Goal: Check status: Check status

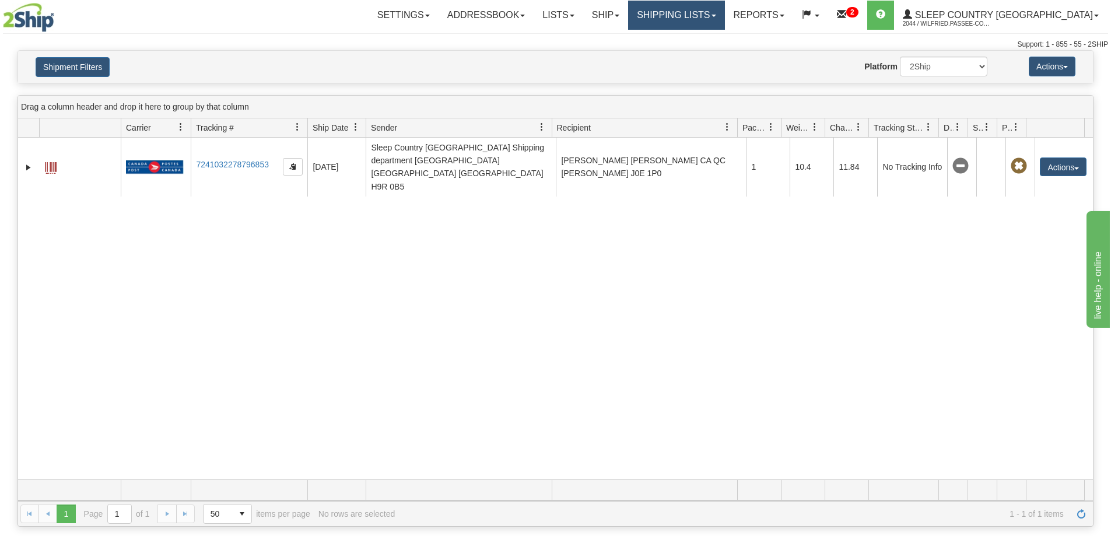
click at [724, 13] on link "Shipping lists" at bounding box center [676, 15] width 96 height 29
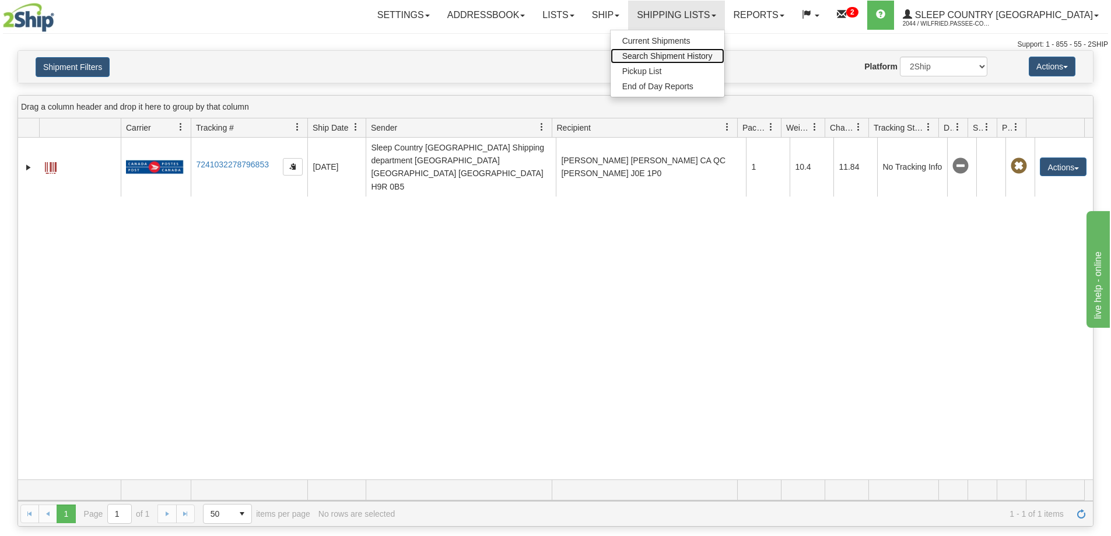
click at [712, 55] on span "Search Shipment History" at bounding box center [667, 55] width 90 height 9
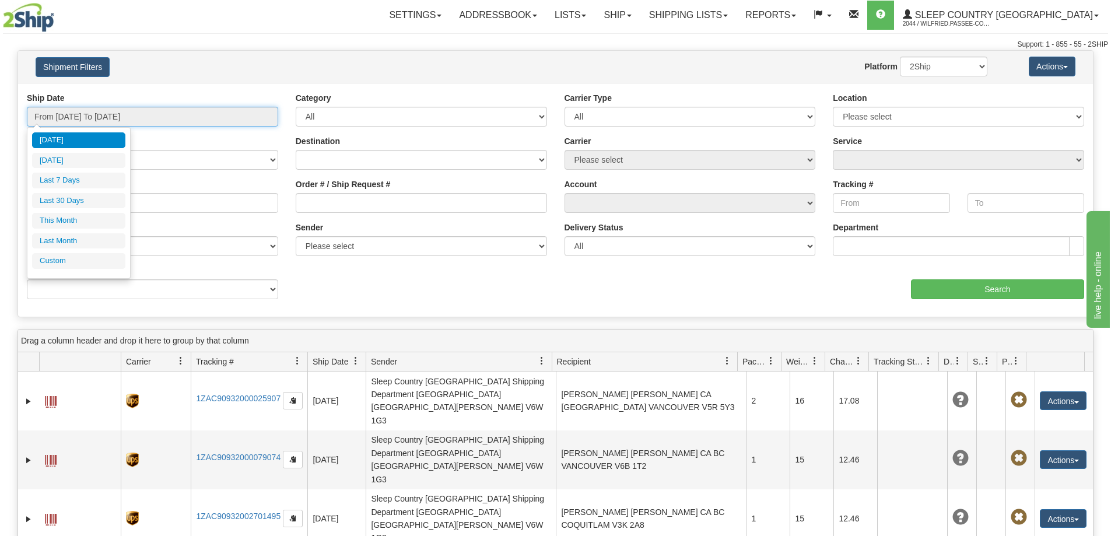
drag, startPoint x: 121, startPoint y: 113, endPoint x: 363, endPoint y: 206, distance: 259.3
click at [121, 114] on input "From 10/13/2025 To 10/14/2025" at bounding box center [152, 117] width 251 height 20
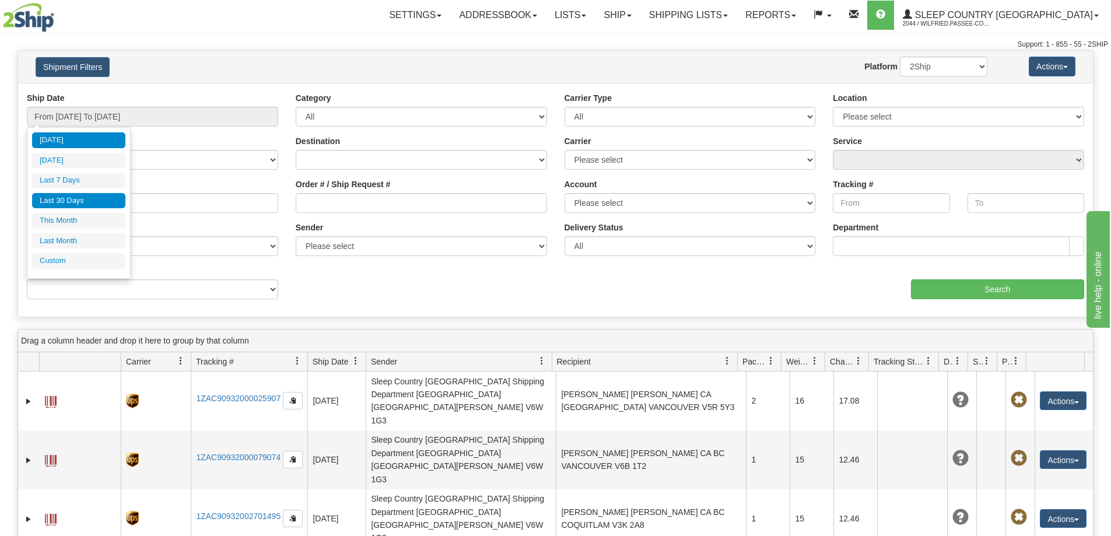
click at [53, 202] on li "Last 30 Days" at bounding box center [78, 201] width 93 height 16
type input "From [DATE] To [DATE]"
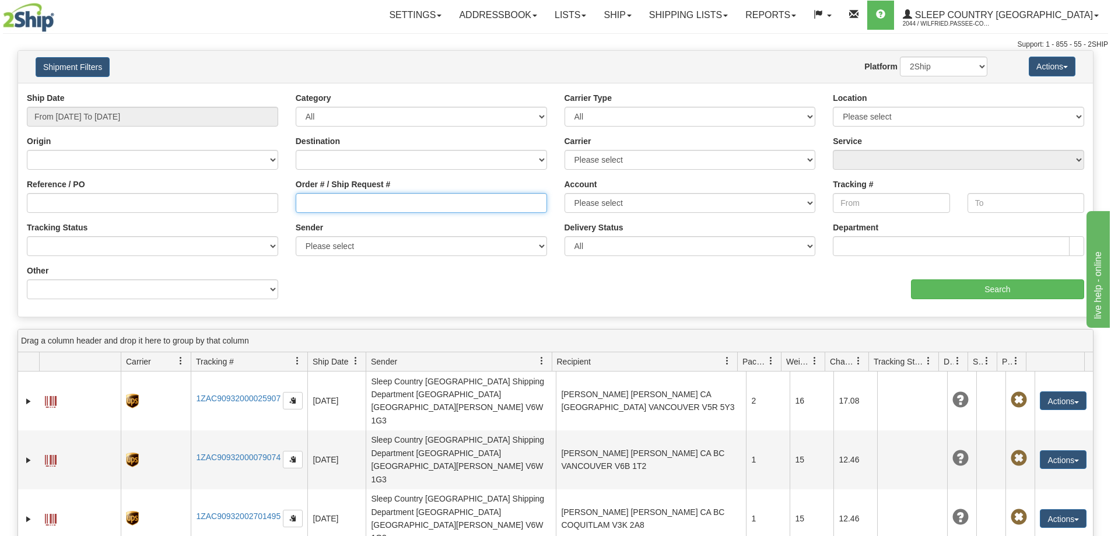
click at [334, 203] on input "Order # / Ship Request #" at bounding box center [421, 203] width 251 height 20
paste input "9002I147658"
type input "9002I147658"
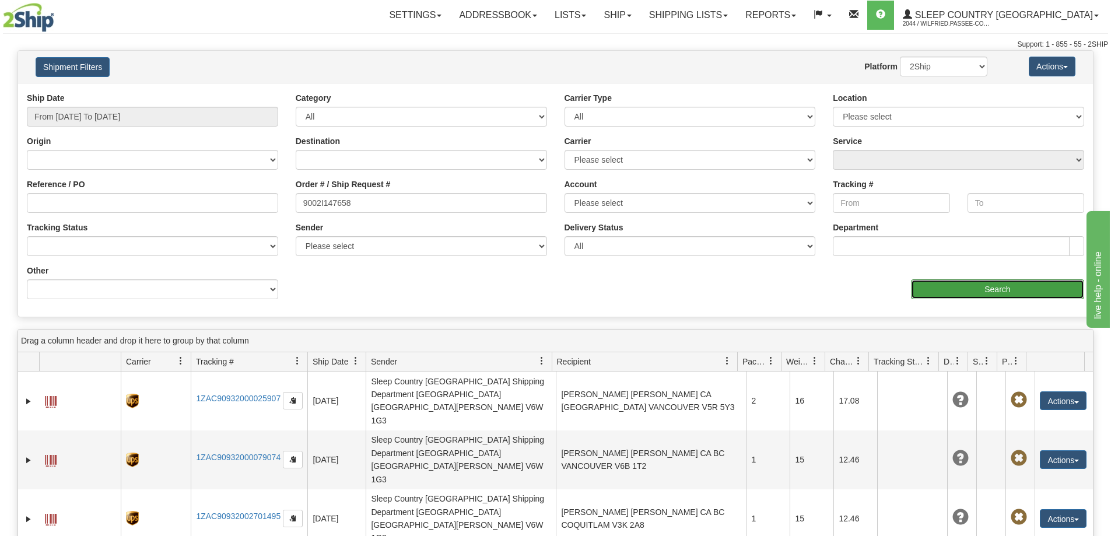
click at [1015, 291] on input "Search" at bounding box center [997, 289] width 173 height 20
